Goal: Task Accomplishment & Management: Complete application form

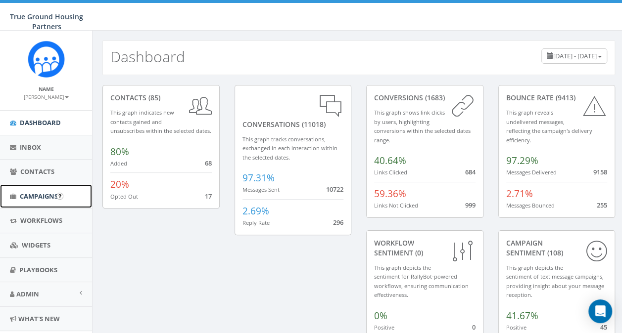
click at [30, 196] on span "Campaigns" at bounding box center [39, 196] width 38 height 9
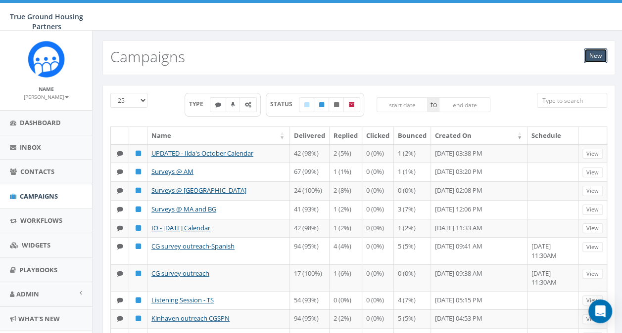
click at [601, 61] on link "New" at bounding box center [595, 55] width 23 height 15
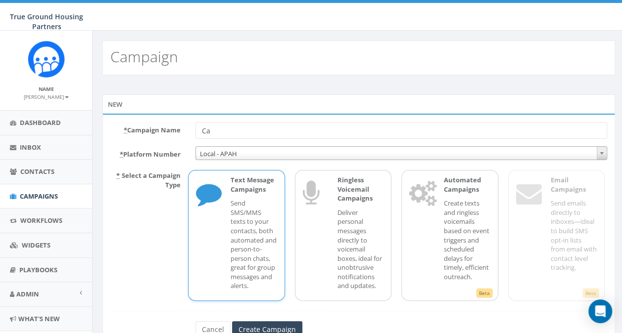
type input "C"
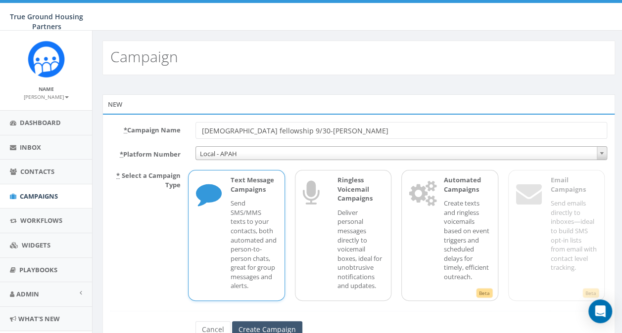
type input "[DEMOGRAPHIC_DATA] fellowship 9/30-[PERSON_NAME]"
click at [253, 324] on input "Create Campaign" at bounding box center [267, 329] width 70 height 17
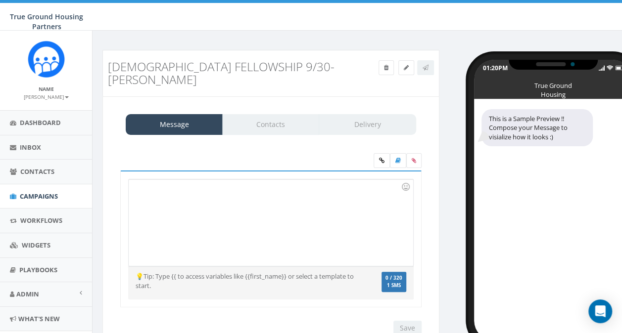
click at [145, 182] on div at bounding box center [271, 223] width 284 height 87
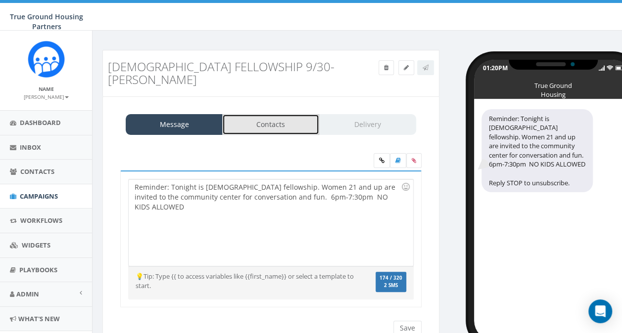
click at [257, 114] on link "Contacts" at bounding box center [270, 124] width 97 height 21
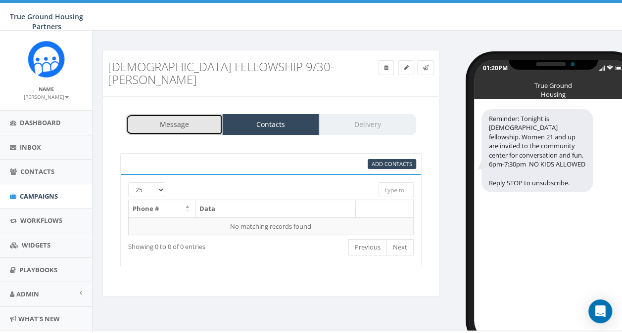
click at [175, 114] on link "Message" at bounding box center [174, 124] width 97 height 21
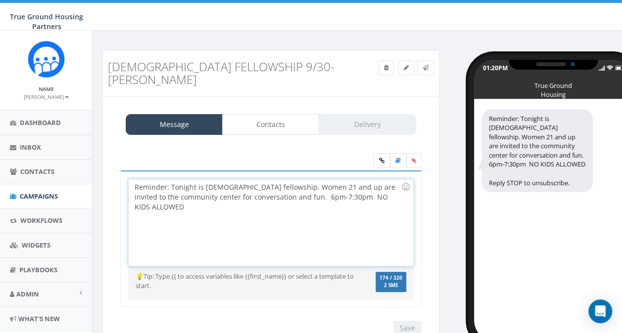
click at [387, 183] on div "Reminder: Tonight is female fellowship. Women 21 and up are invited to the comm…" at bounding box center [271, 223] width 284 height 87
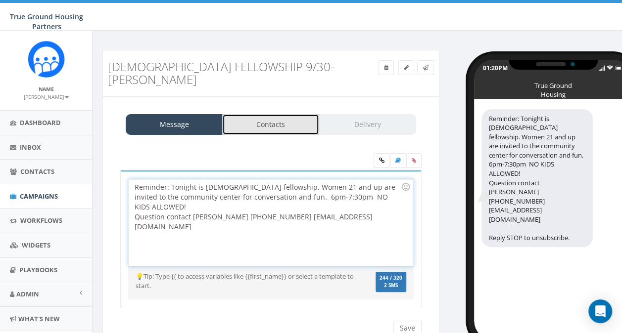
click at [263, 116] on link "Contacts" at bounding box center [270, 124] width 97 height 21
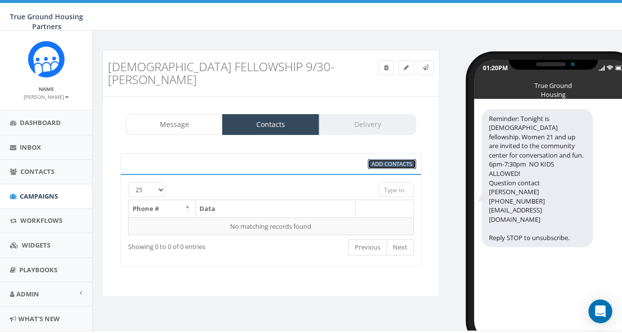
click at [389, 160] on span "Add Contacts" at bounding box center [391, 163] width 41 height 7
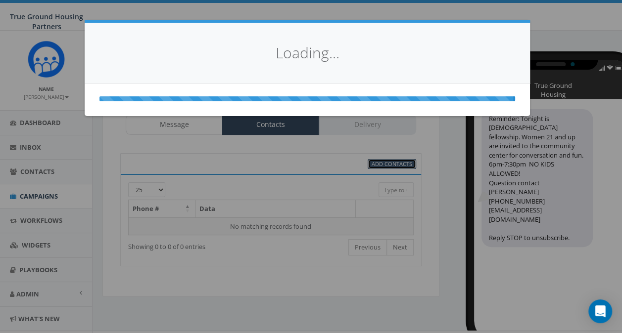
select select
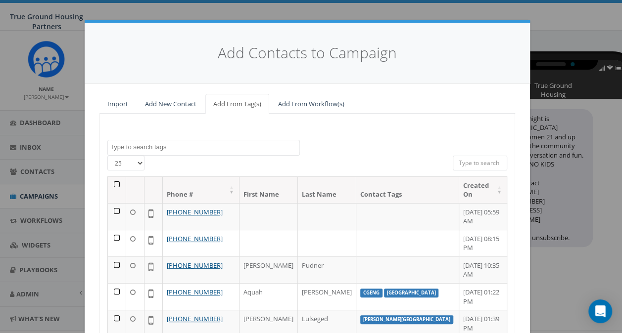
click at [135, 160] on select "25 50 100" at bounding box center [125, 163] width 37 height 15
select select "100"
click at [107, 156] on select "25 50 100" at bounding box center [125, 163] width 37 height 15
click at [134, 149] on textarea "Search" at bounding box center [204, 147] width 189 height 9
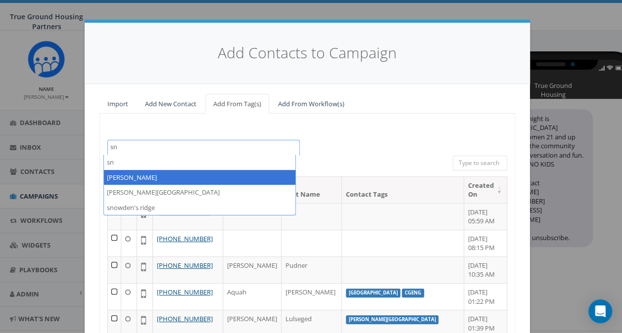
type textarea "sn"
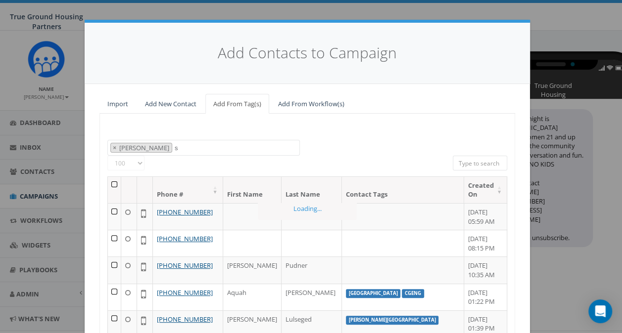
select select "snowden"
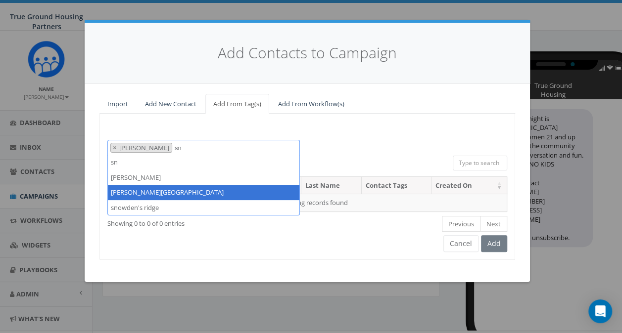
type textarea "sn"
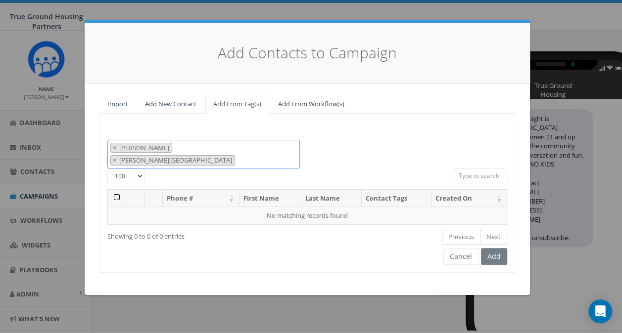
click at [225, 140] on span "× snowden × Snowden Ridge" at bounding box center [203, 154] width 192 height 29
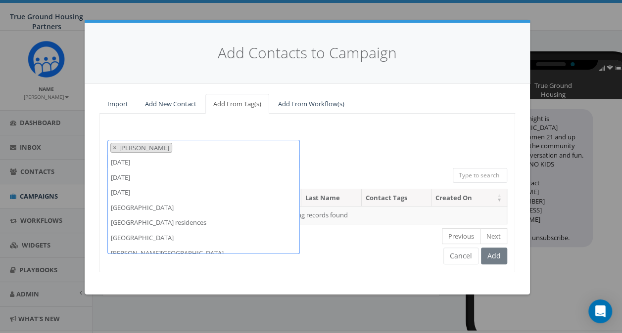
scroll to position [620, 0]
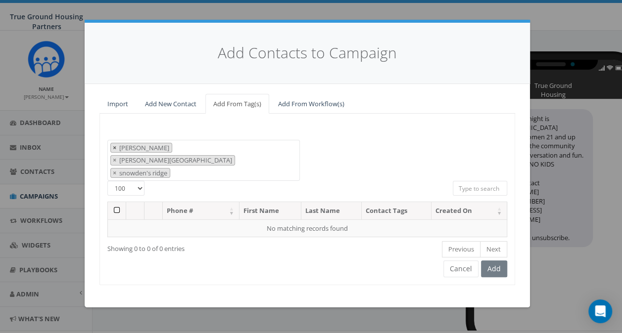
click at [113, 146] on span "×" at bounding box center [114, 147] width 3 height 9
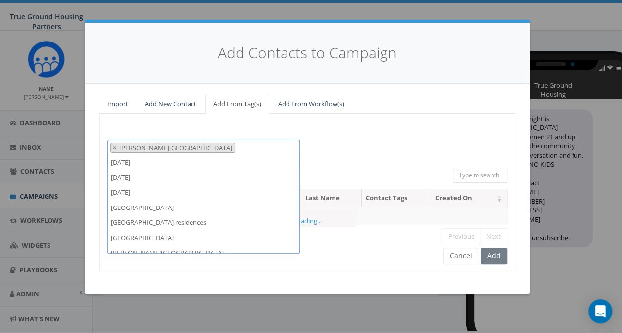
scroll to position [665, 0]
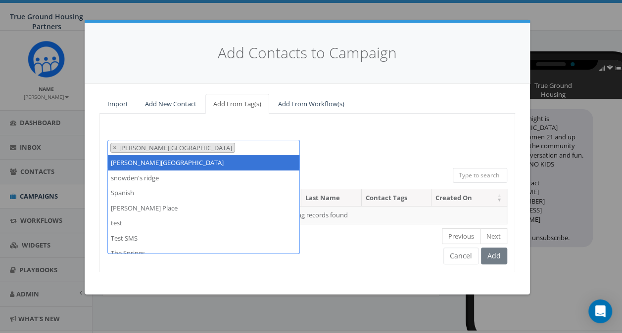
click at [259, 142] on span "× Snowden Ridge × snowden's ridge" at bounding box center [203, 154] width 192 height 28
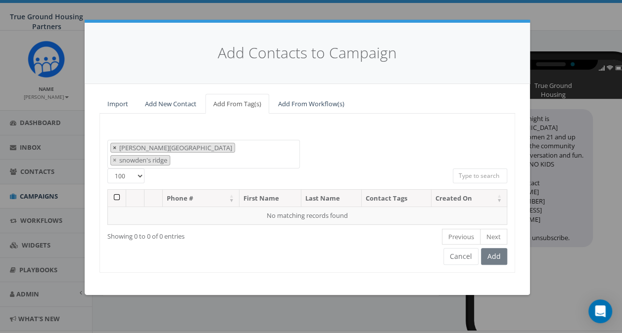
click at [113, 147] on span "×" at bounding box center [114, 147] width 3 height 9
select select "snowden's ridge"
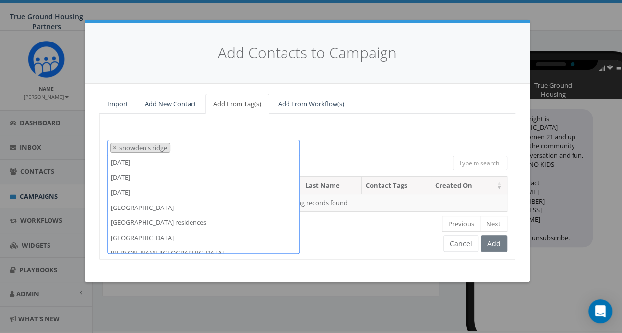
scroll to position [650, 0]
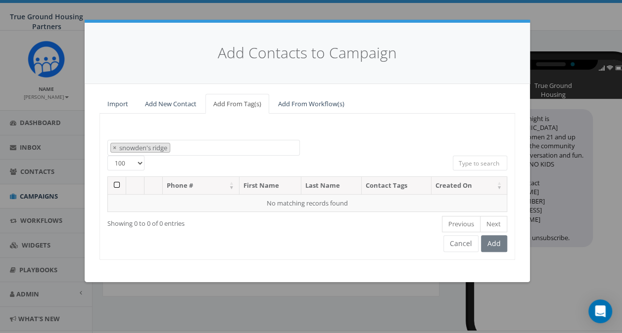
click at [334, 150] on div "2024/10/01 2024/11/22 2025/04/16 Arlington Mill Arlington Mill residences Arna …" at bounding box center [307, 148] width 414 height 16
click at [113, 147] on span "×" at bounding box center [114, 147] width 3 height 9
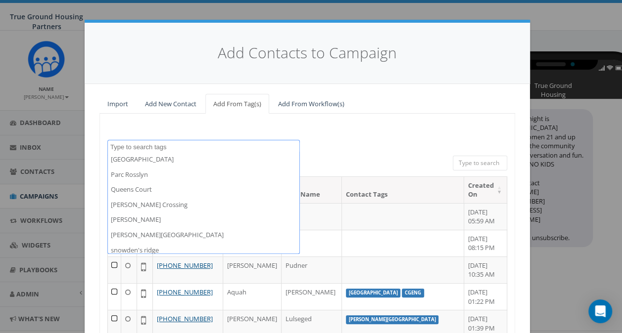
scroll to position [610, 0]
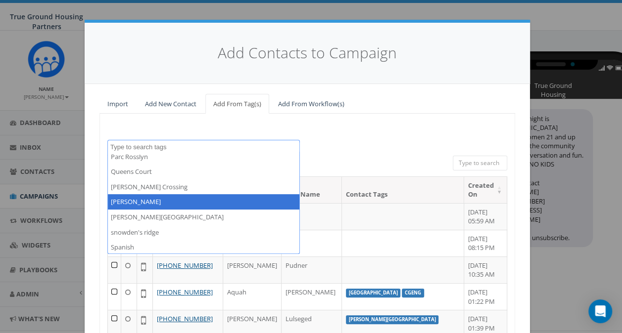
select select "snowden"
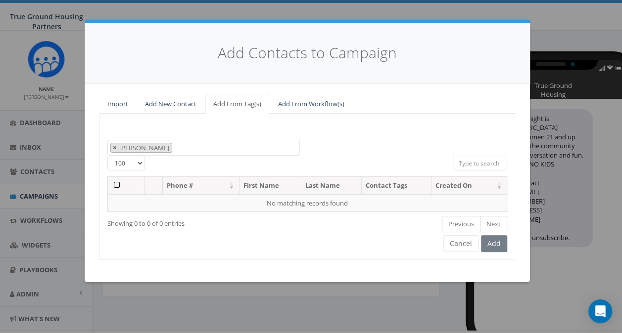
click at [113, 145] on span "×" at bounding box center [114, 147] width 3 height 9
select select
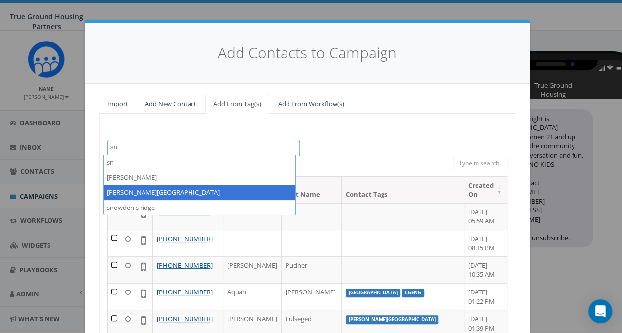
type textarea "sn"
select select "Snowden Ridge"
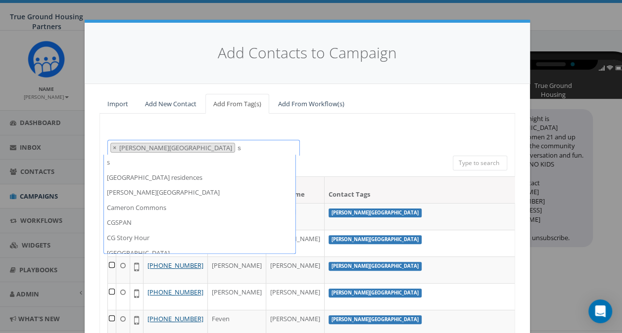
scroll to position [287, 0]
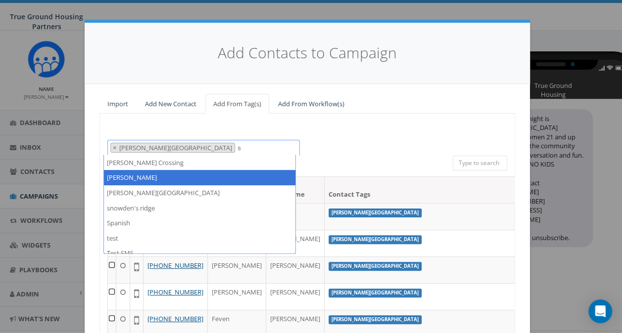
type textarea "s"
select select "snowden"
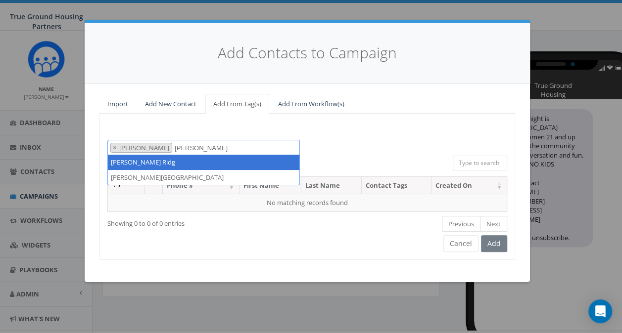
type textarea "Snowden Ridg"
click at [326, 156] on div "All 0 contact(s) on current page All 61 contact(s) filtered" at bounding box center [307, 166] width 276 height 21
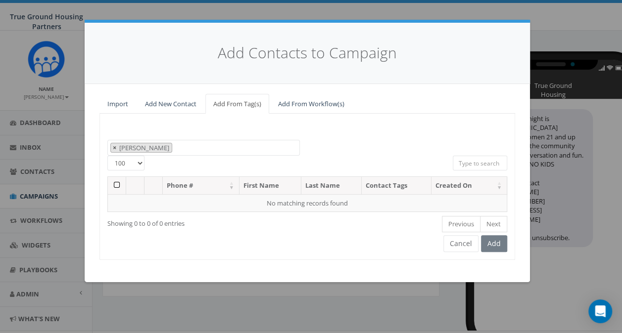
click at [113, 147] on span "×" at bounding box center [114, 147] width 3 height 9
select select
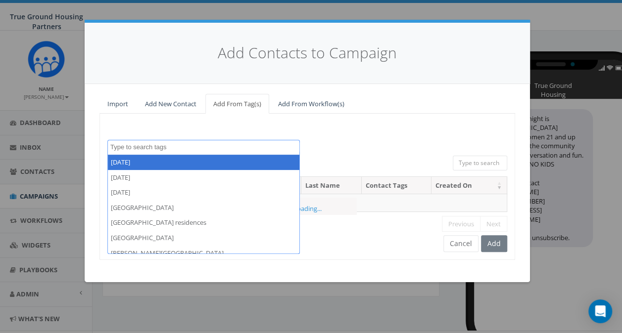
click at [113, 147] on textarea "Search" at bounding box center [204, 147] width 189 height 9
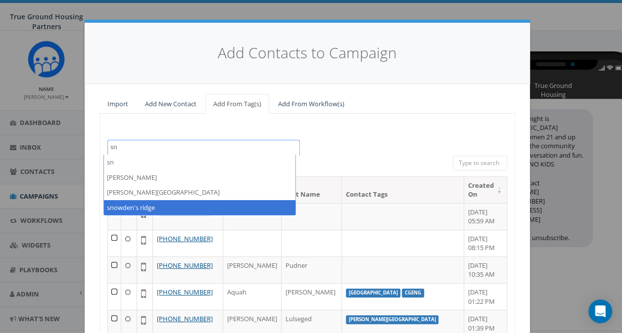
type textarea "sn"
select select "snowden's ridge"
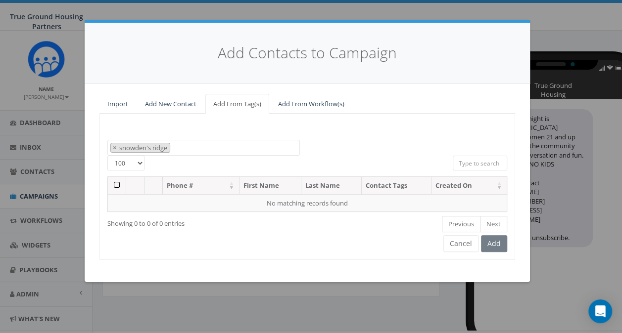
click at [121, 206] on td "No matching records found" at bounding box center [307, 203] width 399 height 18
click at [113, 144] on span "×" at bounding box center [114, 147] width 3 height 9
select select
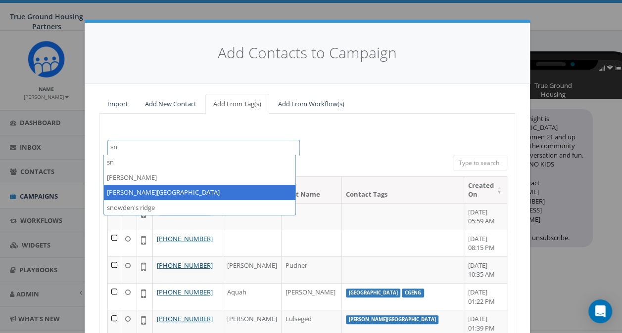
type textarea "sn"
select select "Snowden Ridge"
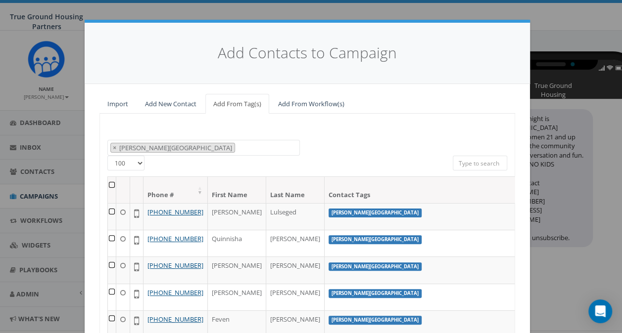
select select
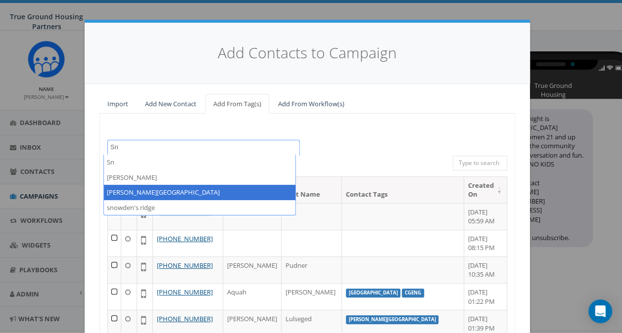
type textarea "S"
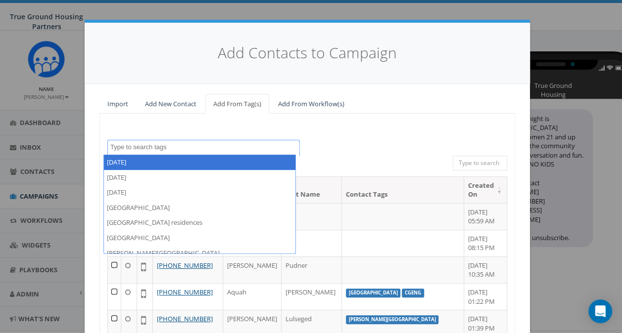
click at [329, 147] on div "2024/10/01 2024/11/22 2025/04/16 Arlington Mill Arlington Mill residences Arna …" at bounding box center [307, 148] width 414 height 16
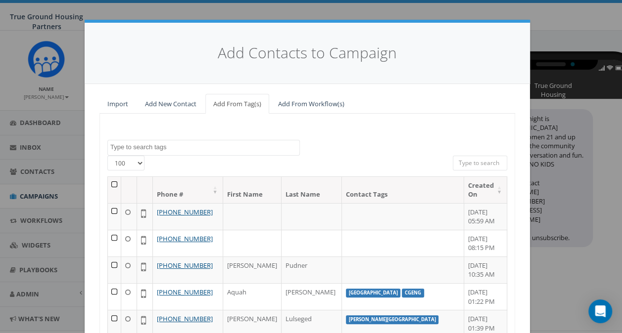
click at [134, 148] on textarea "Search" at bounding box center [204, 147] width 189 height 9
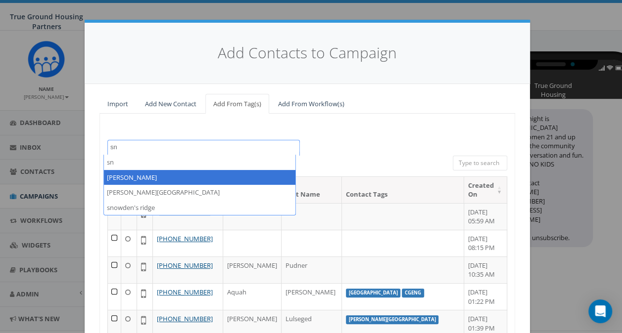
type textarea "sn"
select select "snowden"
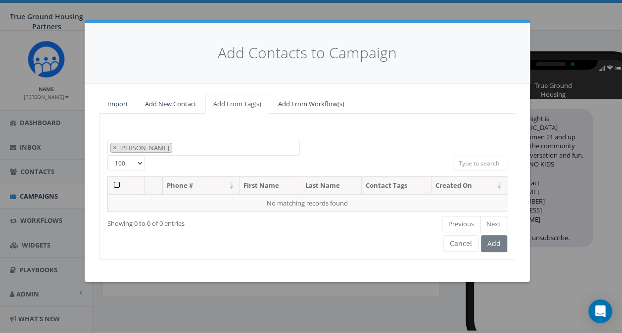
click at [128, 178] on th at bounding box center [135, 185] width 18 height 17
click at [114, 147] on span "×" at bounding box center [114, 147] width 3 height 9
select select
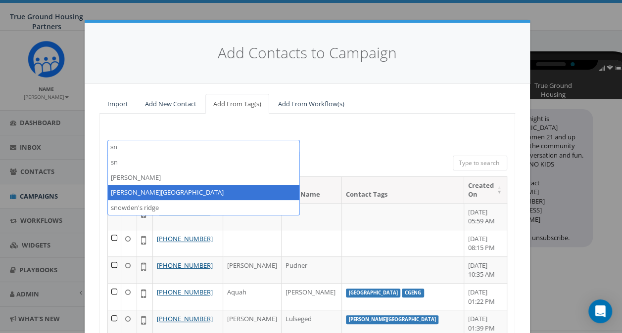
type textarea "sn"
select select "Snowden Ridge"
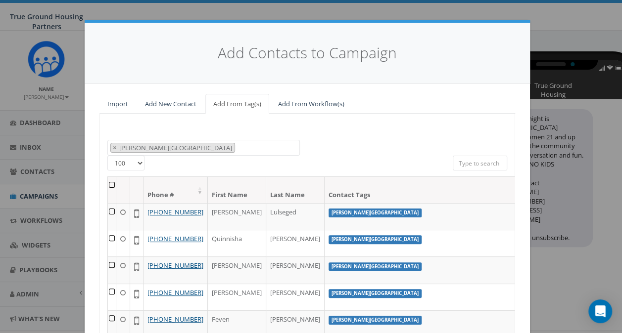
click at [109, 184] on th at bounding box center [112, 190] width 8 height 26
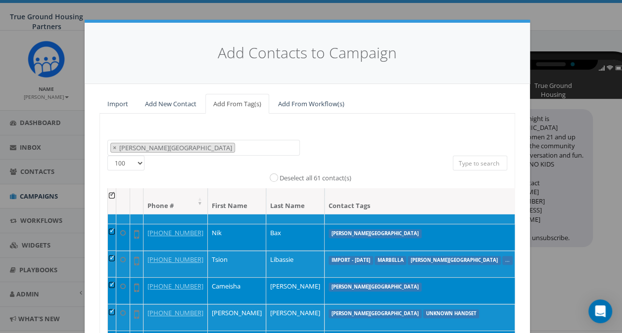
scroll to position [135, 0]
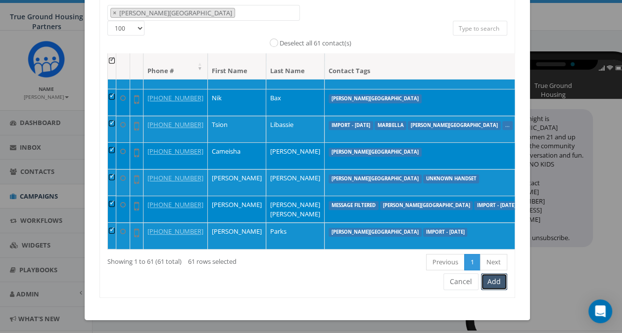
click at [491, 277] on button "Add" at bounding box center [494, 282] width 26 height 17
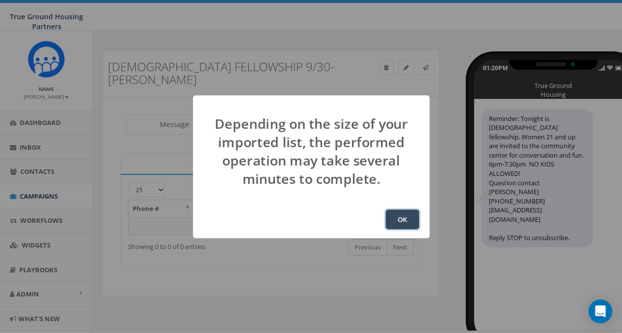
click at [410, 222] on button "OK" at bounding box center [402, 220] width 34 height 20
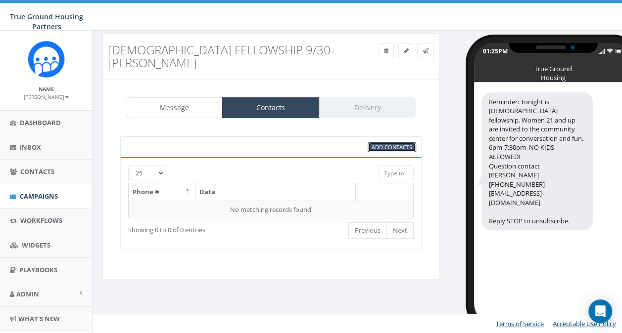
click at [386, 143] on span "Add Contacts" at bounding box center [391, 146] width 41 height 7
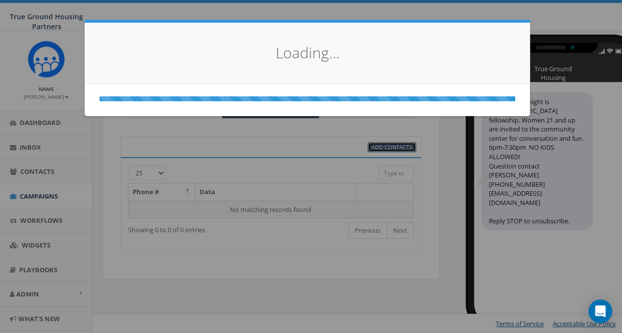
select select
select select "100"
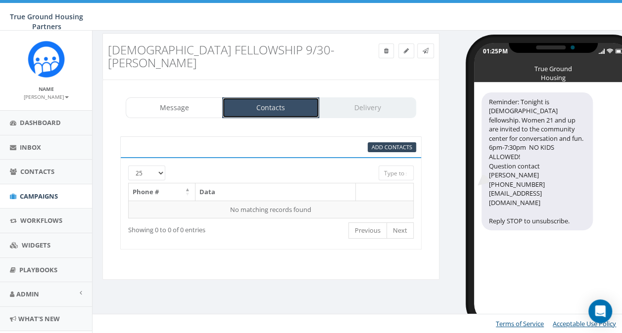
click at [275, 97] on link "Contacts" at bounding box center [270, 107] width 97 height 21
click at [43, 122] on span "Dashboard" at bounding box center [40, 122] width 41 height 9
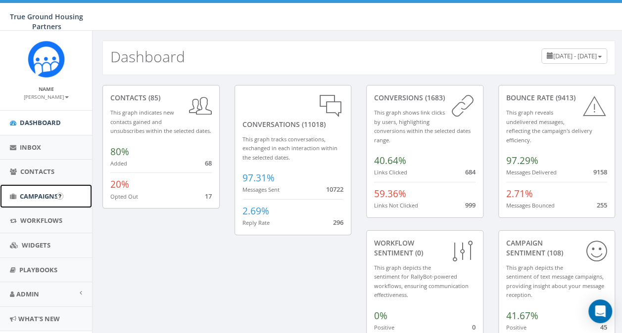
click at [42, 194] on span "Campaigns" at bounding box center [39, 196] width 38 height 9
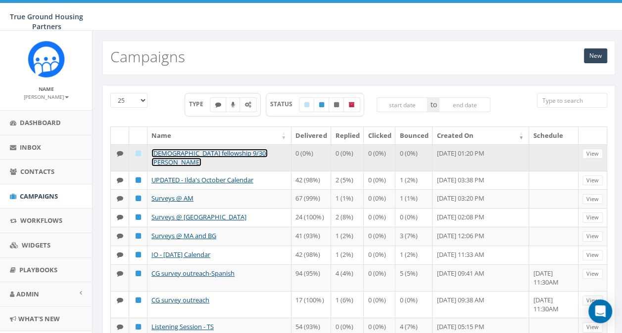
click at [191, 153] on link "[DEMOGRAPHIC_DATA] fellowship 9/30-[PERSON_NAME]" at bounding box center [209, 158] width 116 height 18
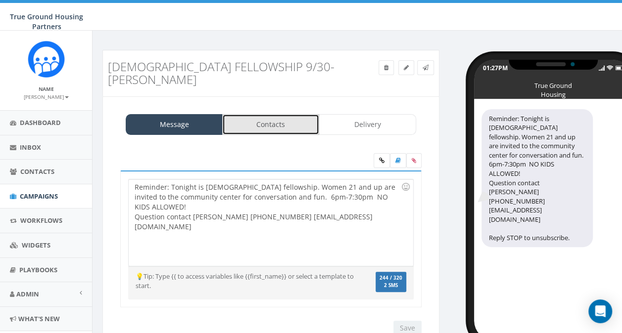
click at [271, 114] on link "Contacts" at bounding box center [270, 124] width 97 height 21
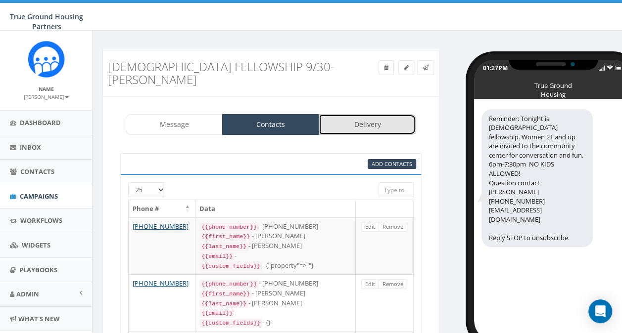
click at [381, 114] on link "Delivery" at bounding box center [367, 124] width 97 height 21
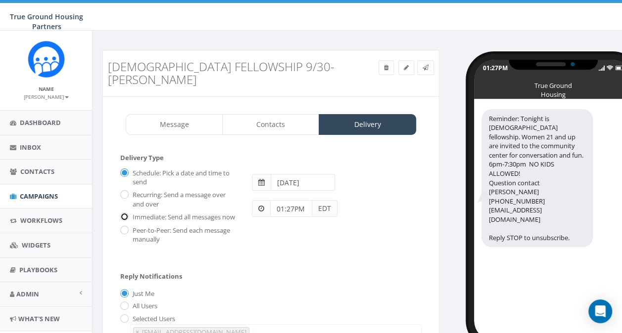
click at [126, 214] on input "Immediate: Send all messages now" at bounding box center [123, 217] width 6 height 6
radio input "true"
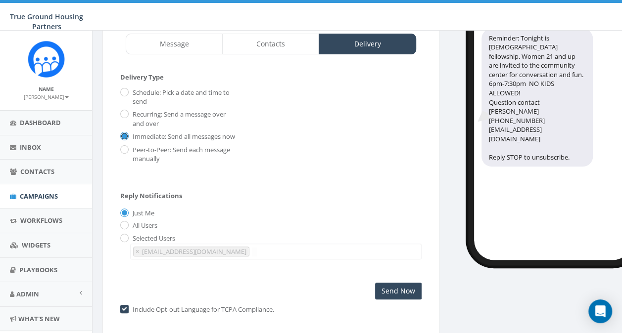
scroll to position [113, 0]
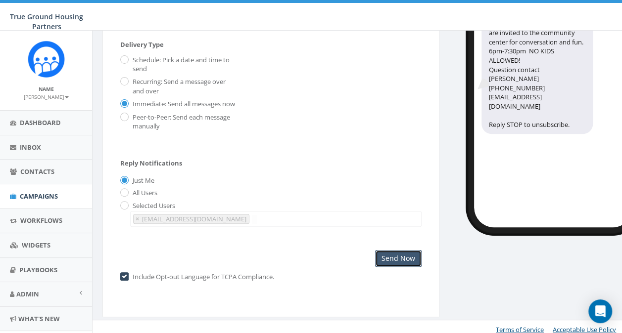
click at [383, 252] on input "Send Now" at bounding box center [398, 258] width 46 height 17
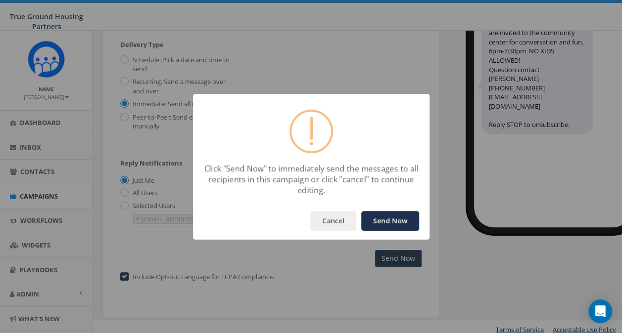
click at [388, 226] on button "Send Now" at bounding box center [390, 221] width 58 height 20
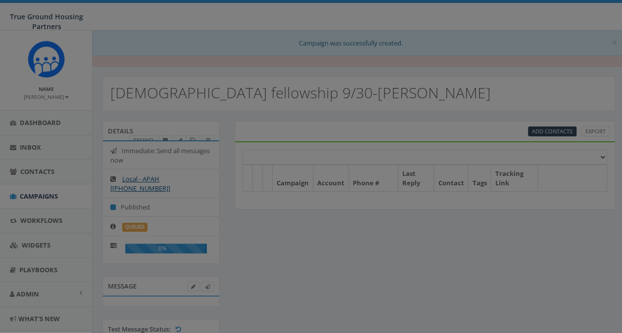
select select
